Goal: Transaction & Acquisition: Purchase product/service

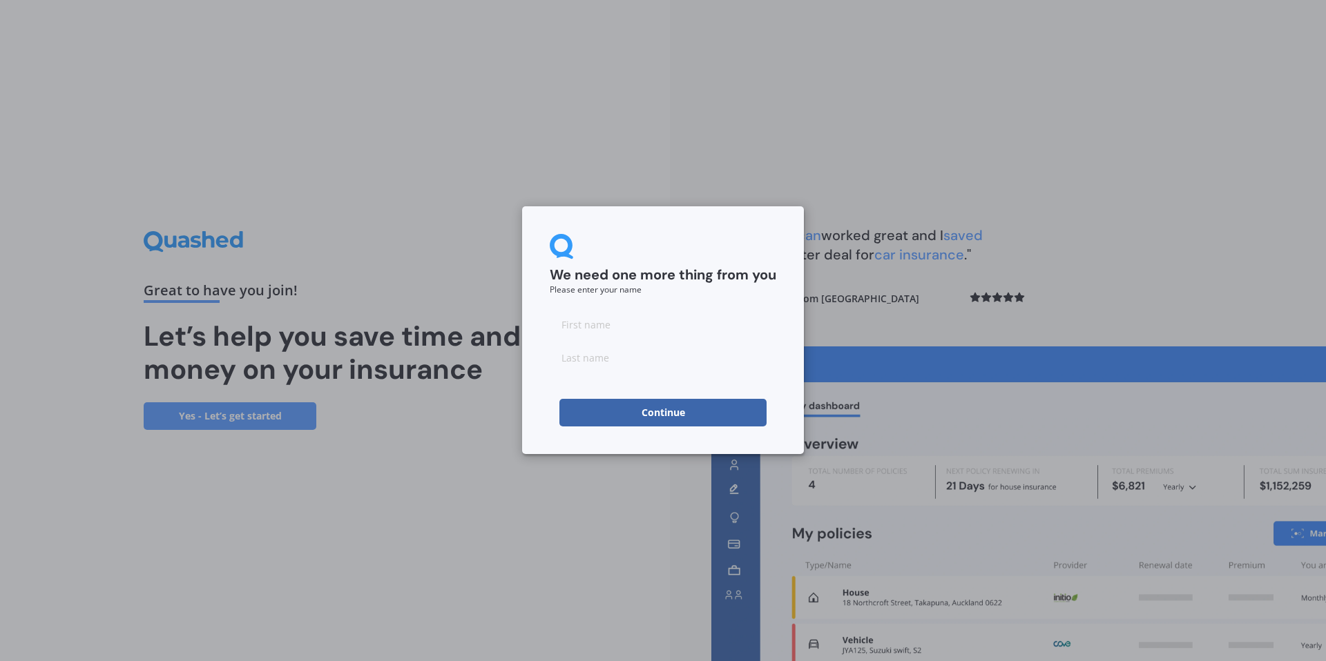
click at [635, 324] on input at bounding box center [663, 325] width 226 height 28
type input "[PERSON_NAME]"
click at [602, 365] on input at bounding box center [663, 358] width 226 height 28
type input "[PERSON_NAME]"
click at [639, 409] on button "Continue" at bounding box center [662, 413] width 207 height 28
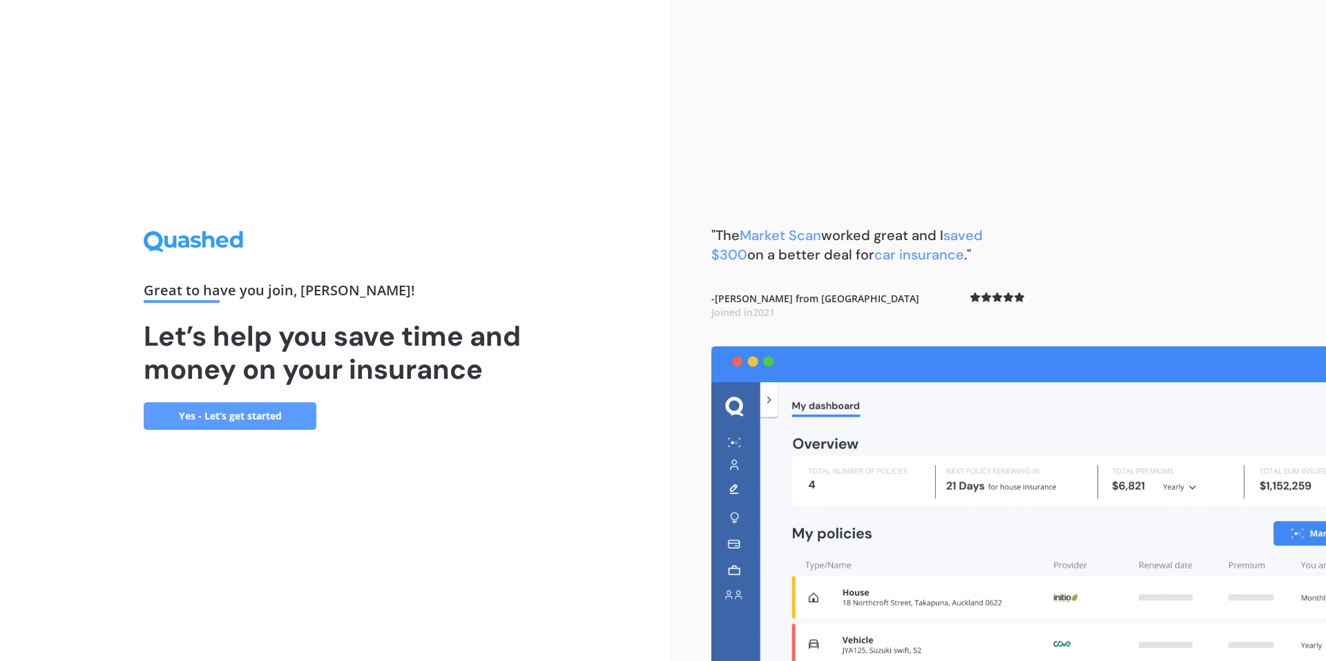
click at [274, 411] on link "Yes - Let’s get started" at bounding box center [230, 417] width 173 height 28
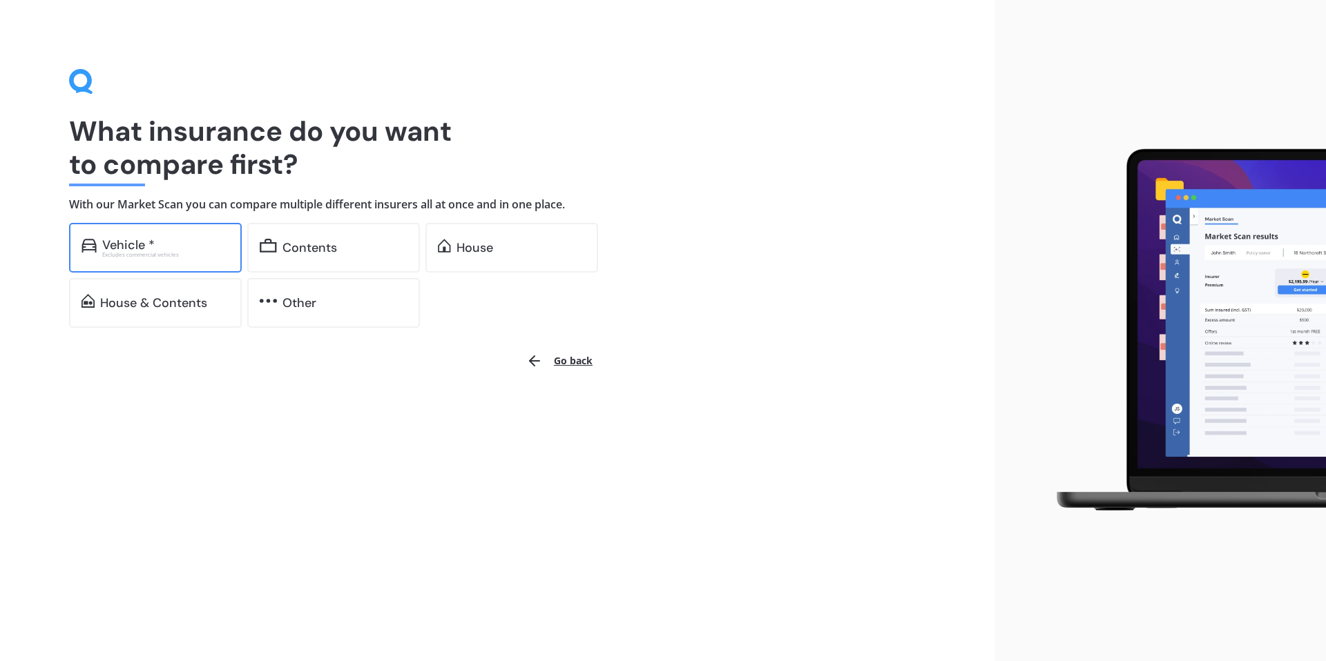
click at [218, 257] on div "Excludes commercial vehicles" at bounding box center [165, 255] width 127 height 6
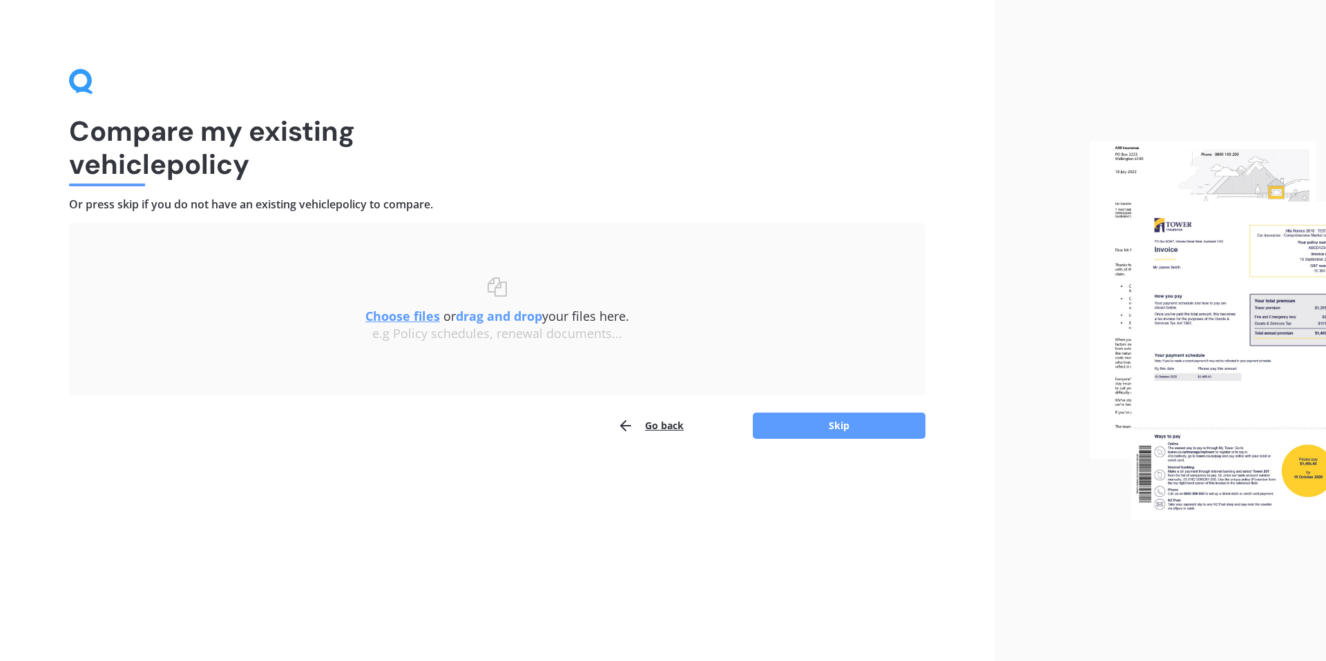
click at [664, 425] on button "Go back" at bounding box center [650, 426] width 66 height 28
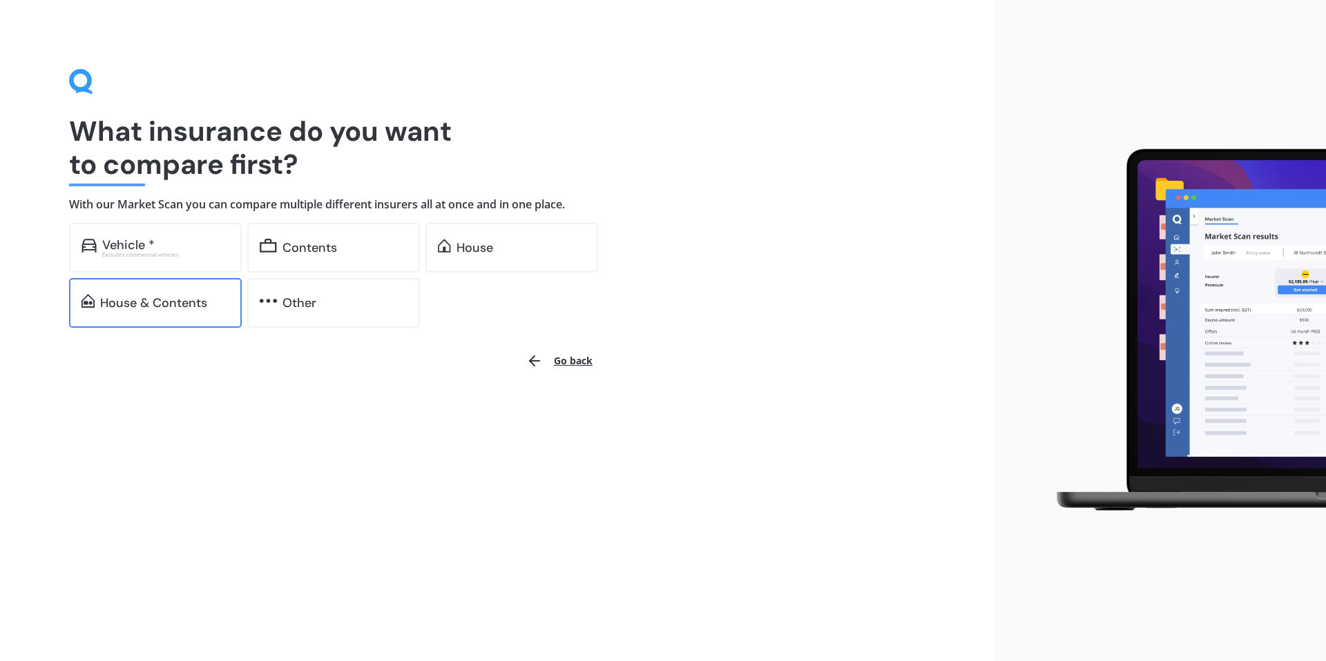
click at [222, 293] on div "House & Contents" at bounding box center [155, 303] width 173 height 50
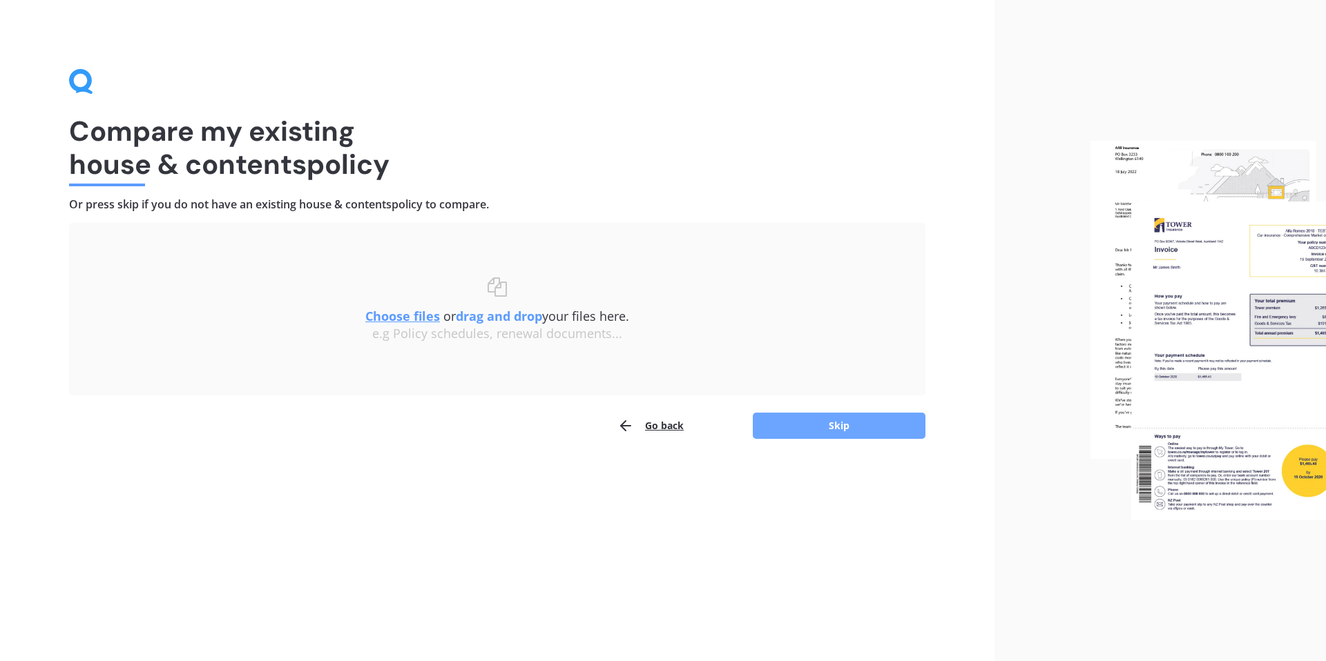
click at [798, 424] on button "Skip" at bounding box center [839, 426] width 173 height 26
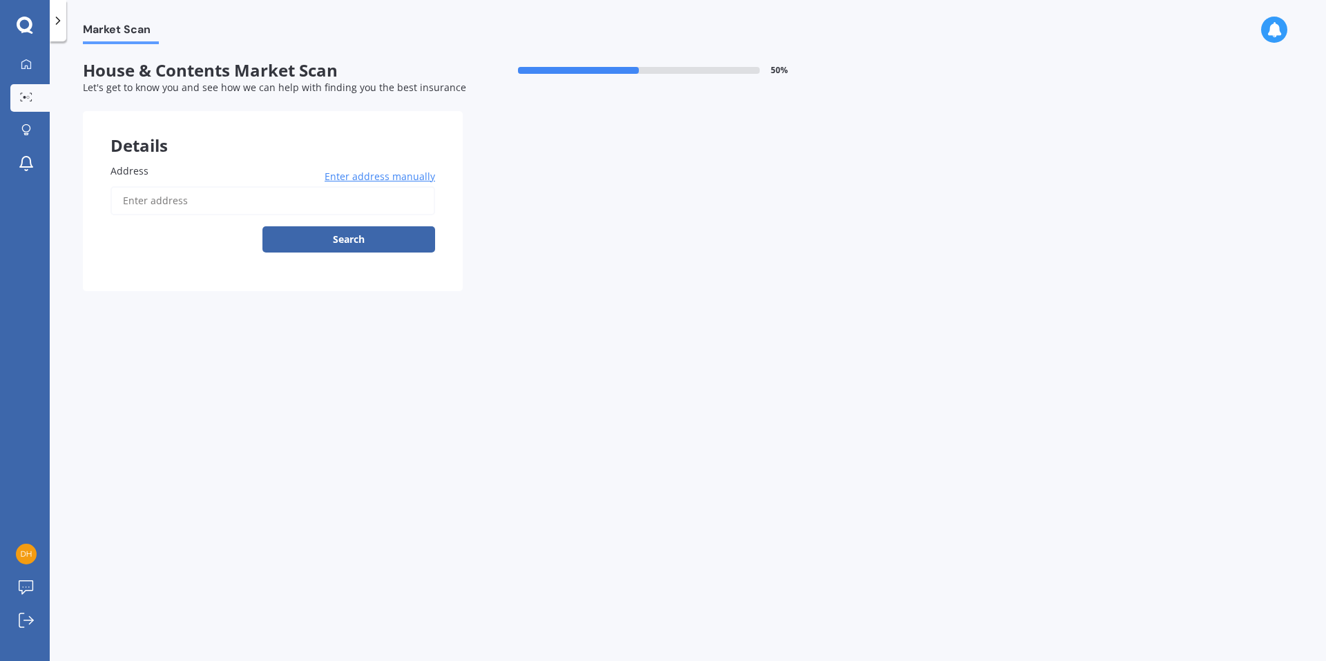
click at [157, 196] on input "Address" at bounding box center [272, 200] width 325 height 29
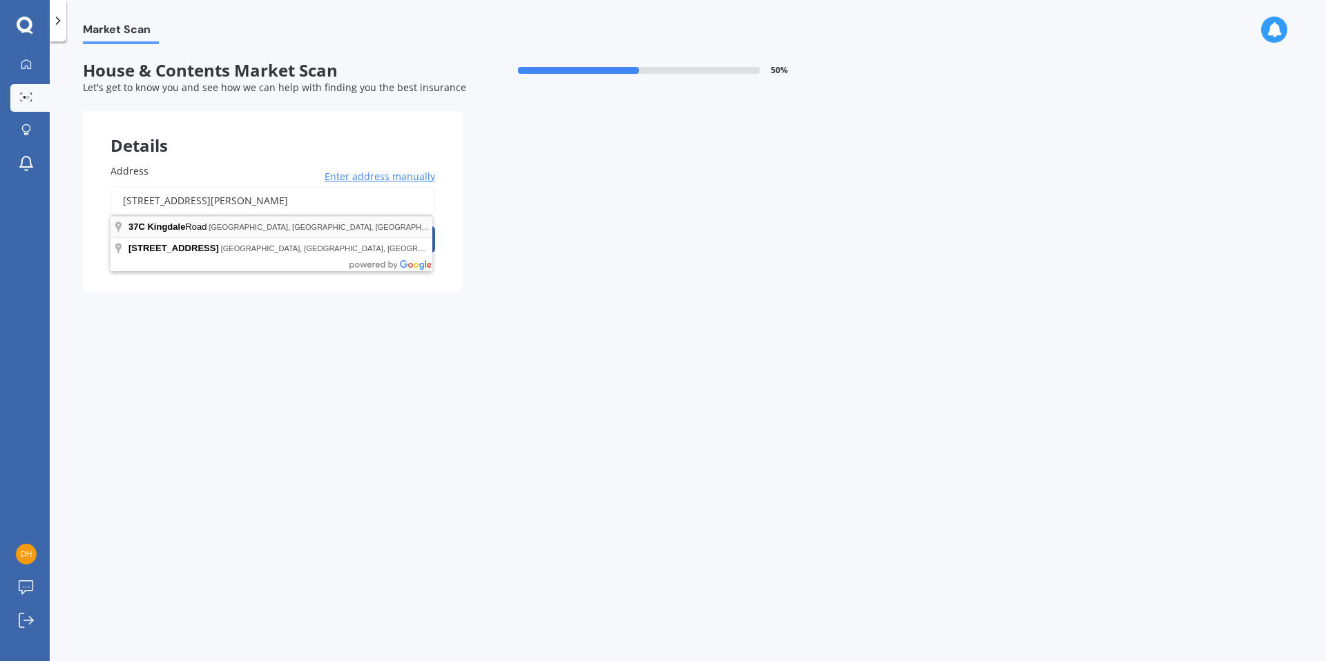
type input "[STREET_ADDRESS][PERSON_NAME]"
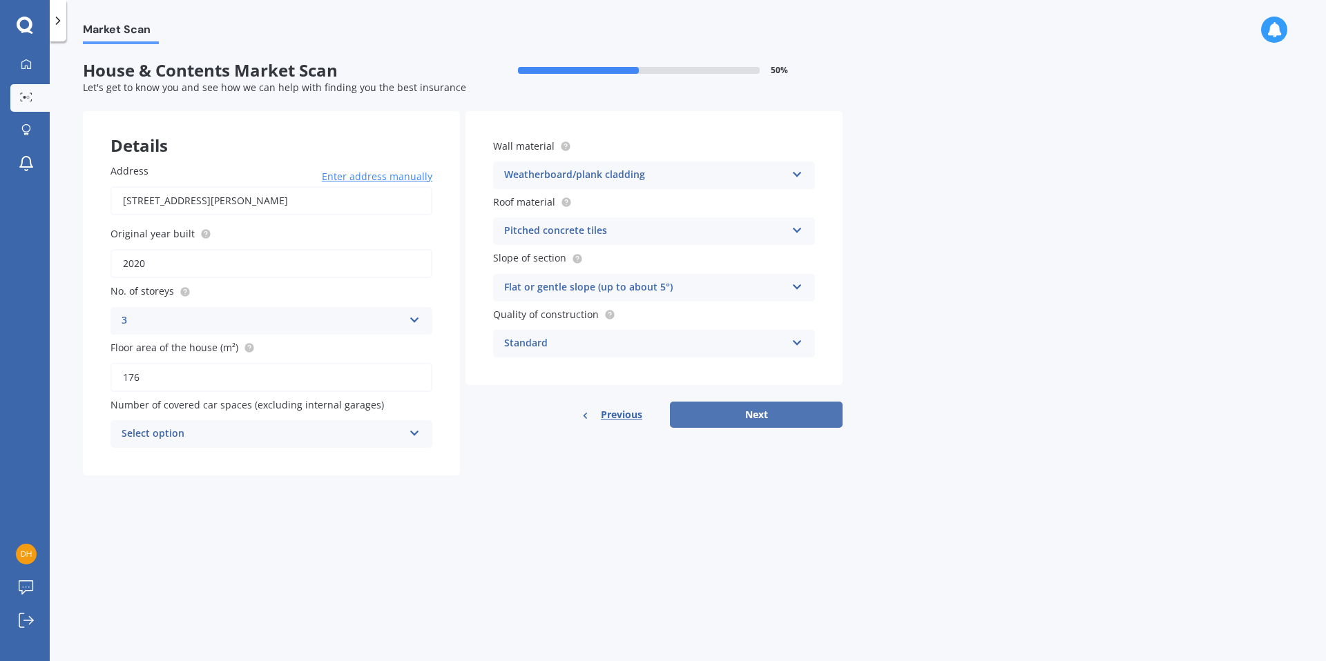
click at [819, 423] on button "Next" at bounding box center [756, 415] width 173 height 26
click at [211, 423] on div "Select option 0 1 2 3 4 5+" at bounding box center [271, 434] width 322 height 28
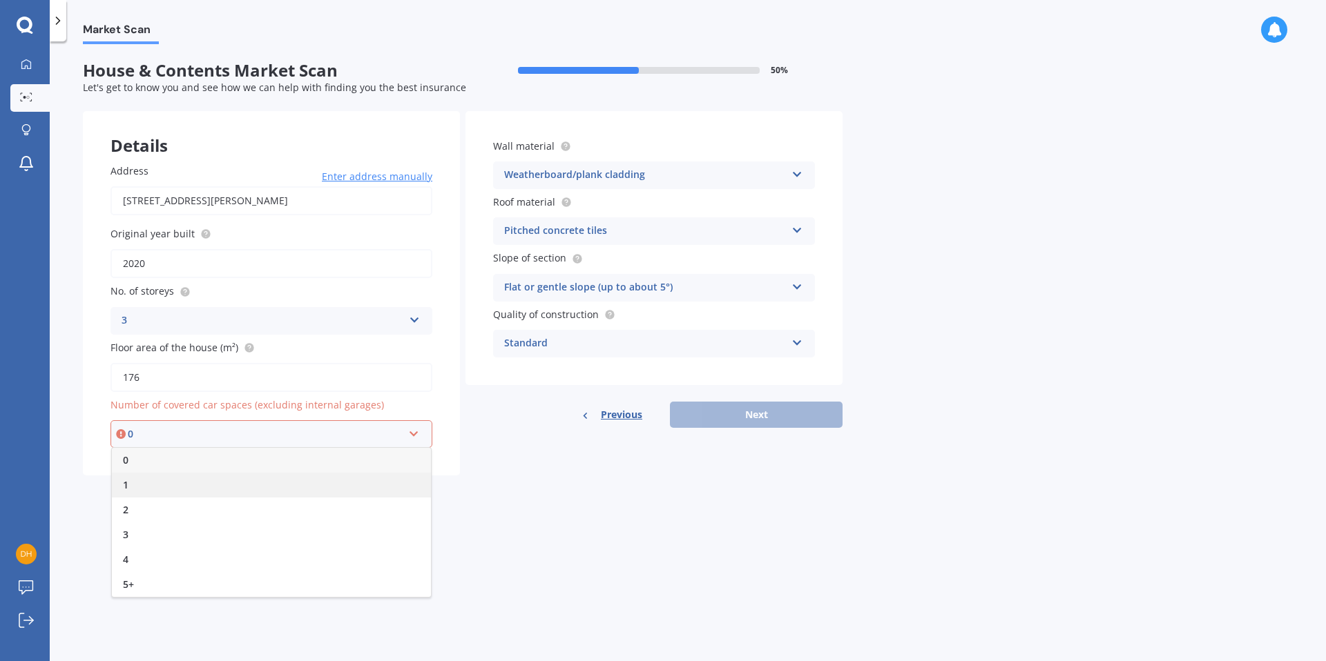
click at [163, 478] on div "1" at bounding box center [271, 485] width 319 height 25
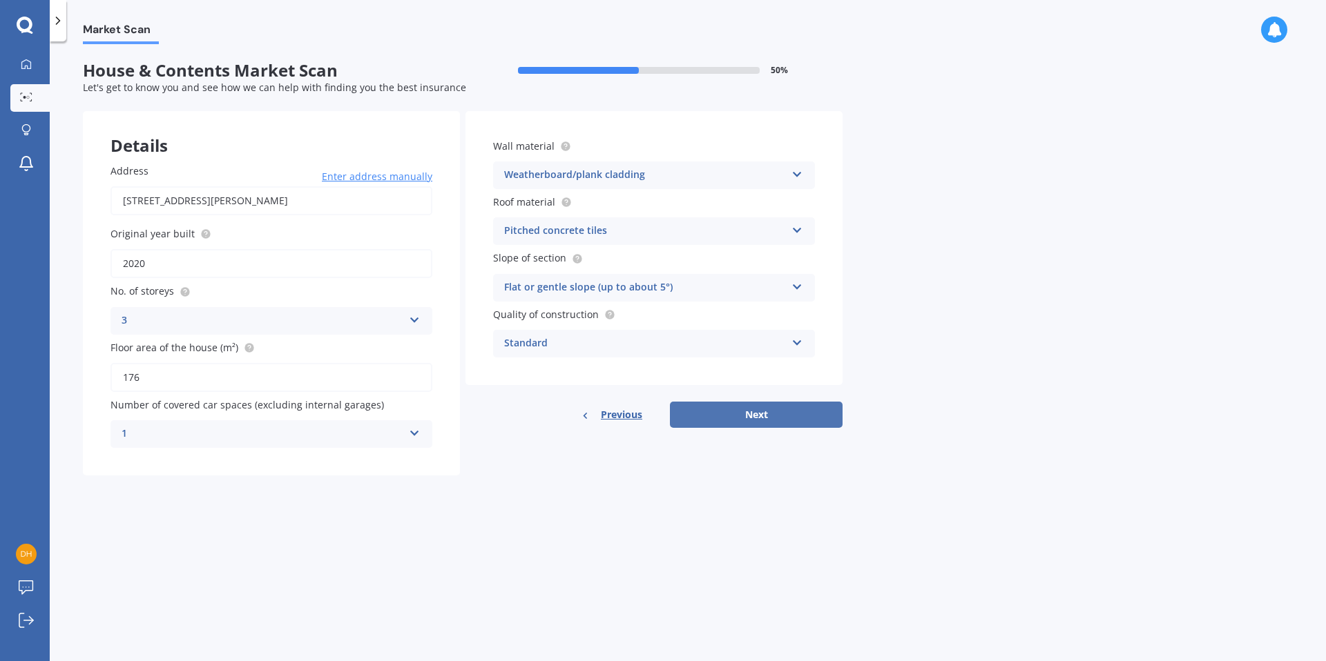
click at [791, 405] on button "Next" at bounding box center [756, 415] width 173 height 26
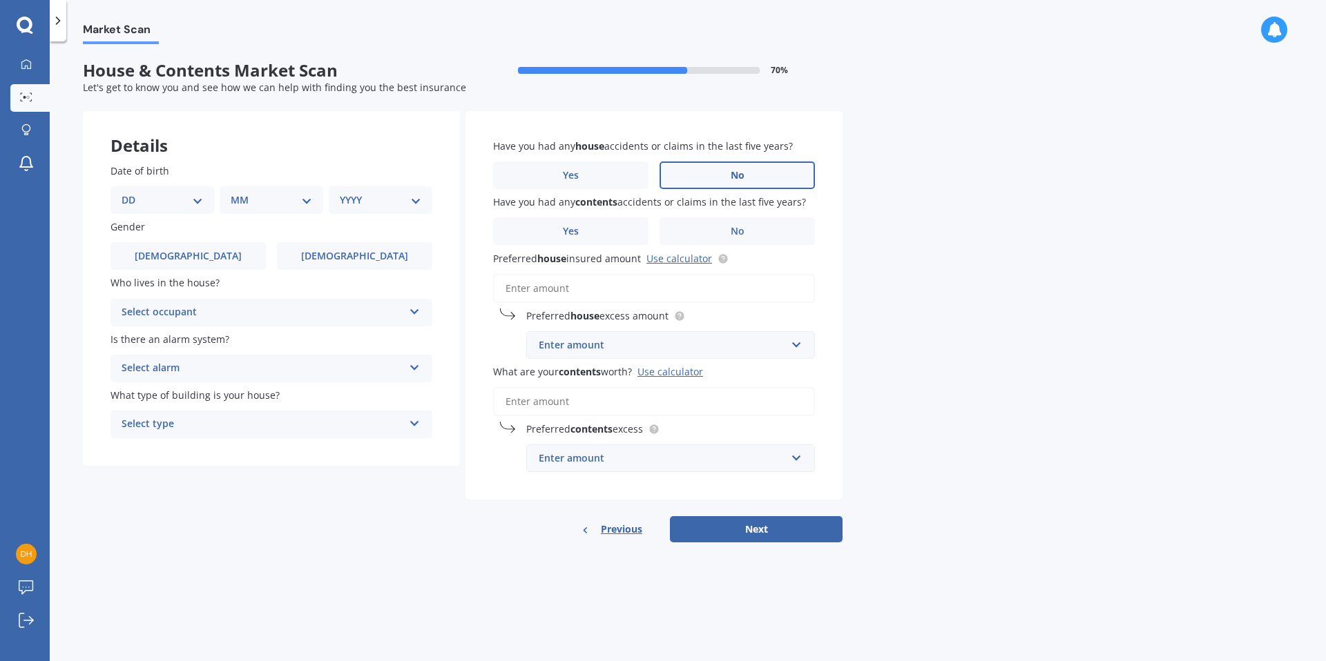
click at [693, 166] on label "No" at bounding box center [736, 176] width 155 height 28
click at [0, 0] on input "No" at bounding box center [0, 0] width 0 height 0
click at [685, 231] on label "No" at bounding box center [736, 231] width 155 height 28
click at [0, 0] on input "No" at bounding box center [0, 0] width 0 height 0
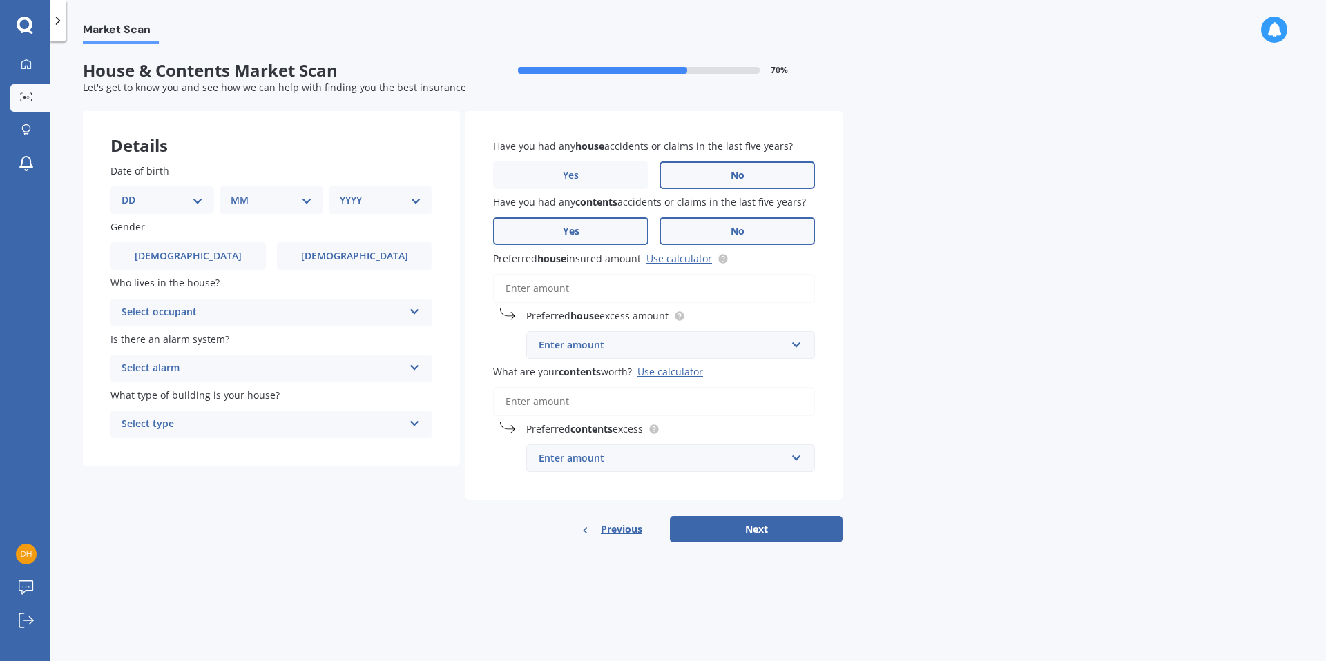
click at [583, 229] on label "Yes" at bounding box center [570, 231] width 155 height 28
click at [0, 0] on input "Yes" at bounding box center [0, 0] width 0 height 0
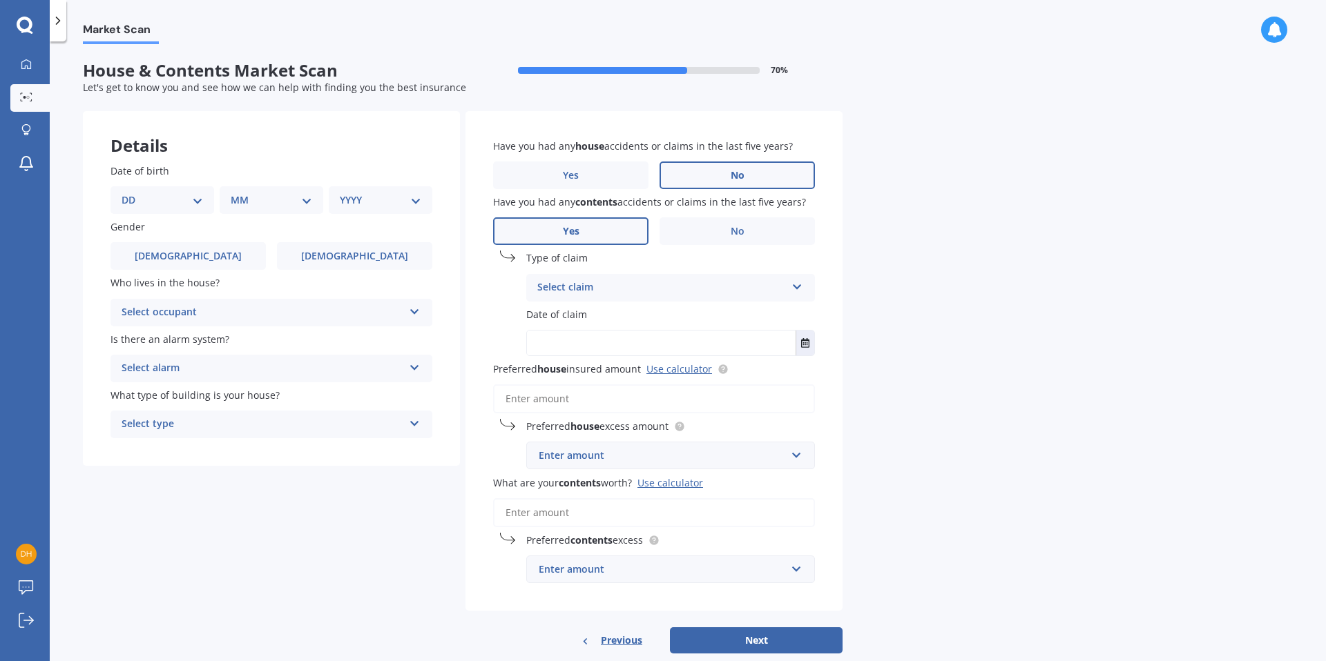
click at [61, 19] on icon at bounding box center [58, 21] width 14 height 14
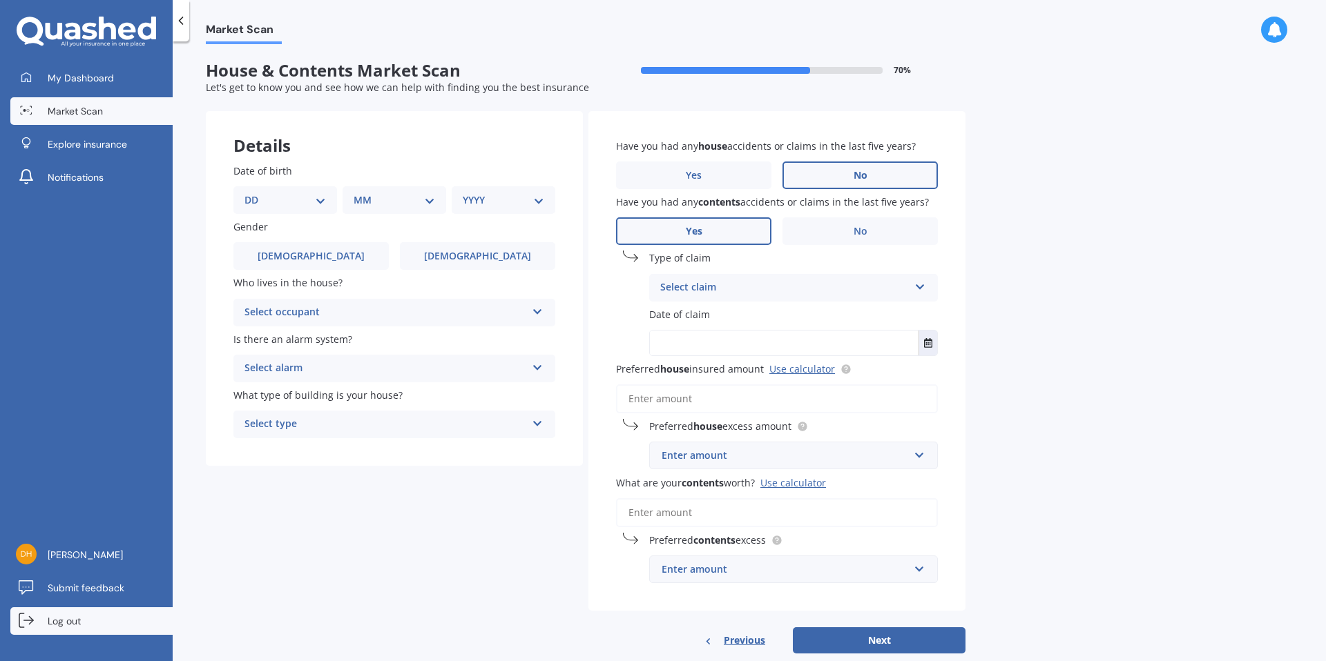
click at [62, 632] on link "Log out" at bounding box center [91, 622] width 162 height 28
